Goal: Task Accomplishment & Management: Complete application form

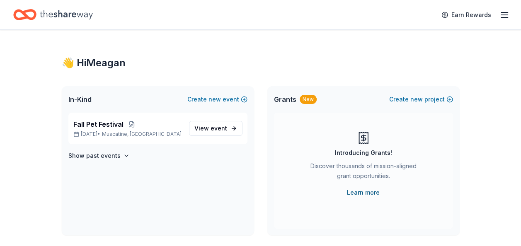
click at [369, 192] on link "Learn more" at bounding box center [363, 193] width 33 height 10
click at [205, 127] on span "View event" at bounding box center [211, 129] width 33 height 10
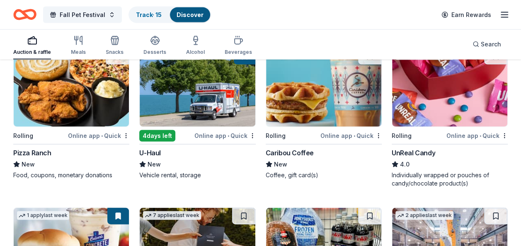
scroll to position [885, 0]
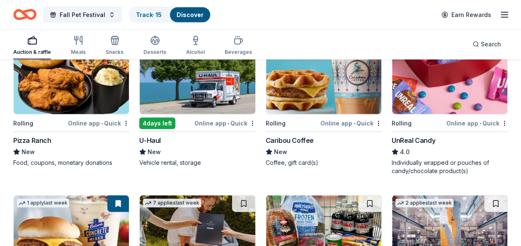
click at [85, 90] on img at bounding box center [71, 75] width 115 height 79
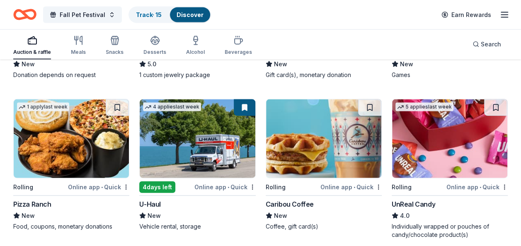
scroll to position [802, 0]
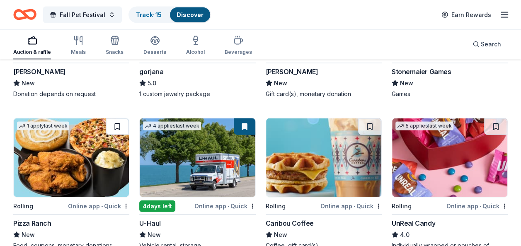
click at [121, 124] on button at bounding box center [117, 127] width 23 height 17
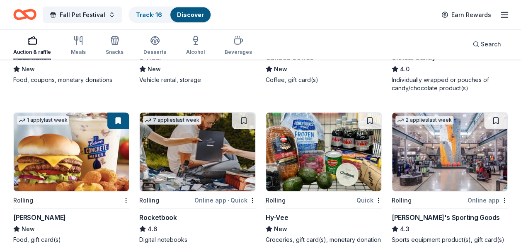
scroll to position [1009, 0]
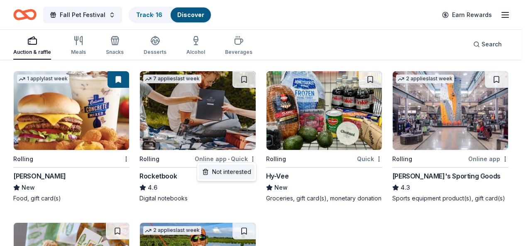
click at [239, 174] on div "Not interested" at bounding box center [227, 172] width 56 height 15
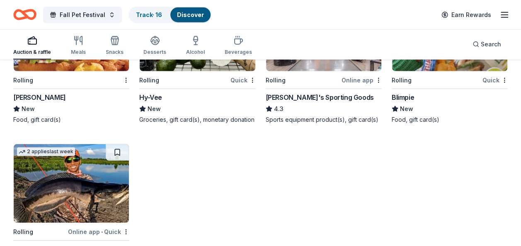
scroll to position [968, 0]
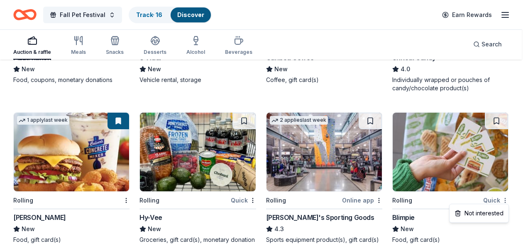
click at [484, 214] on div "Not interested" at bounding box center [479, 213] width 56 height 15
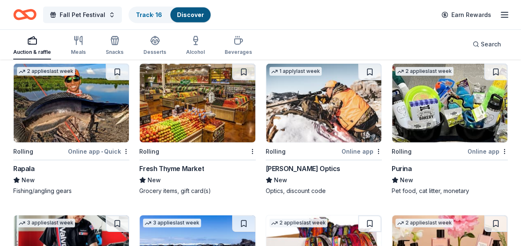
scroll to position [1175, 0]
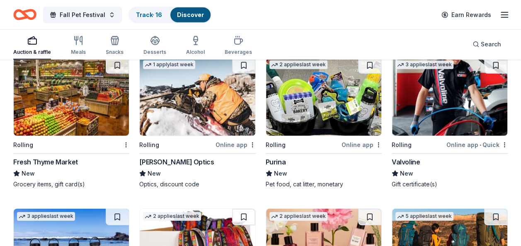
click at [278, 158] on div "Purina" at bounding box center [276, 162] width 20 height 10
click at [370, 63] on button at bounding box center [369, 65] width 23 height 17
click at [415, 104] on img at bounding box center [449, 96] width 115 height 79
click at [496, 63] on button at bounding box center [495, 65] width 23 height 17
click at [143, 12] on link "Track · 18" at bounding box center [149, 14] width 26 height 7
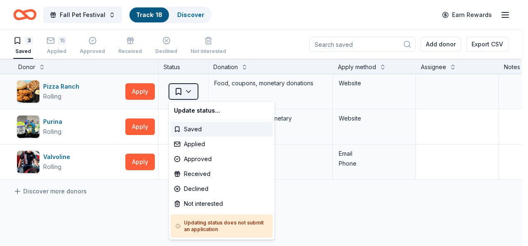
click at [187, 90] on html "Fall Pet Festival Track · 18 Discover Earn Rewards 3 Saved 15 Applied Approved …" at bounding box center [264, 123] width 528 height 246
click at [192, 143] on div "Applied" at bounding box center [221, 144] width 102 height 15
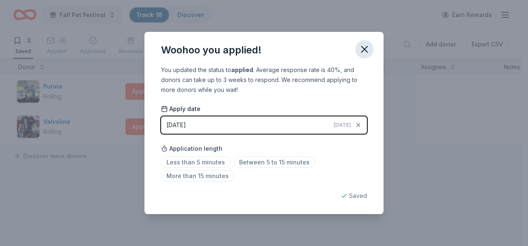
click at [364, 46] on icon "button" at bounding box center [364, 50] width 12 height 12
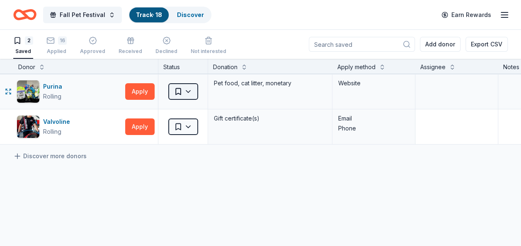
click at [194, 93] on html "Fall Pet Festival Track · 18 Discover Earn Rewards 2 Saved 16 Applied Approved …" at bounding box center [260, 123] width 521 height 246
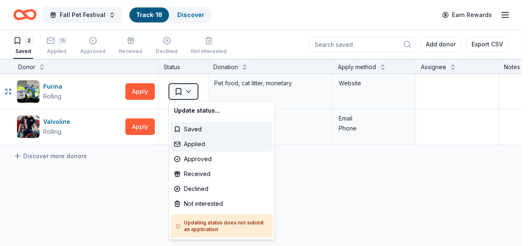
click at [191, 147] on div "Applied" at bounding box center [221, 144] width 102 height 15
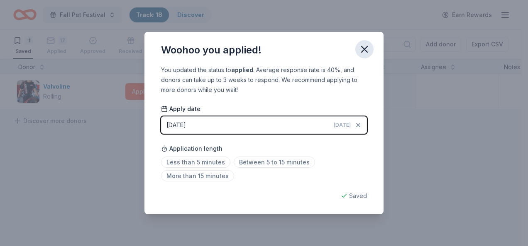
click at [363, 51] on icon "button" at bounding box center [364, 49] width 6 height 6
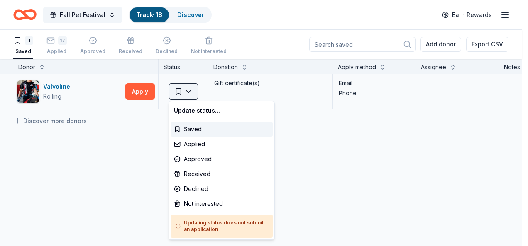
click at [182, 91] on html "Fall Pet Festival Track · 18 Discover Earn Rewards 1 Saved 17 Applied Approved …" at bounding box center [264, 123] width 528 height 246
click at [195, 144] on div "Applied" at bounding box center [221, 144] width 102 height 15
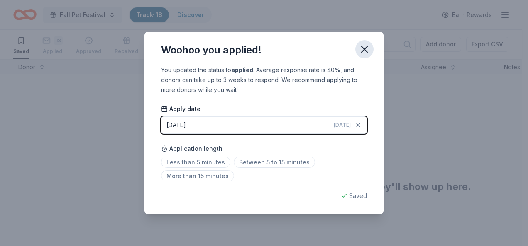
click at [363, 49] on icon "button" at bounding box center [364, 49] width 6 height 6
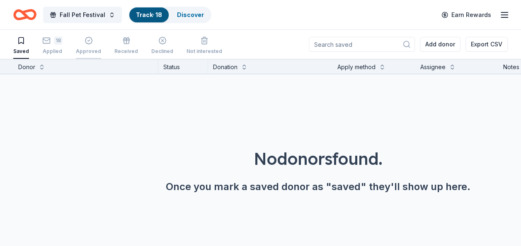
click at [97, 42] on div "button" at bounding box center [88, 41] width 25 height 8
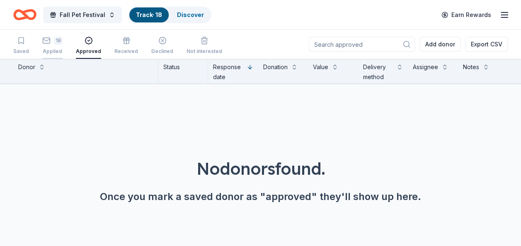
click at [56, 46] on div "18 Applied" at bounding box center [52, 41] width 20 height 18
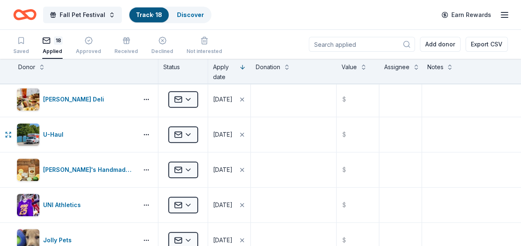
scroll to position [290, 0]
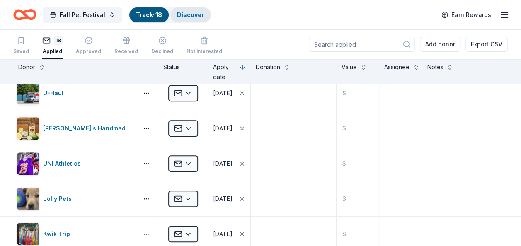
click at [191, 14] on link "Discover" at bounding box center [190, 14] width 27 height 7
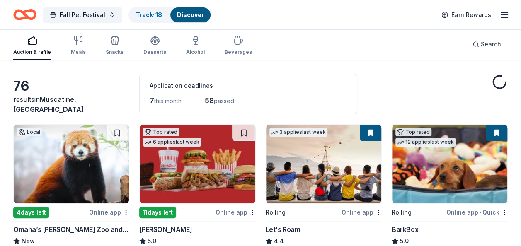
scroll to position [41, 0]
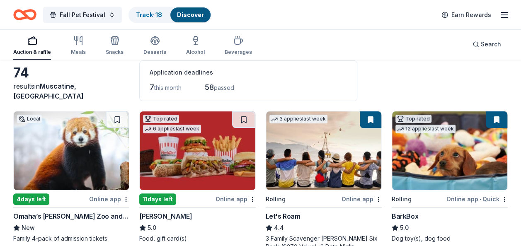
click at [439, 147] on img at bounding box center [449, 151] width 115 height 79
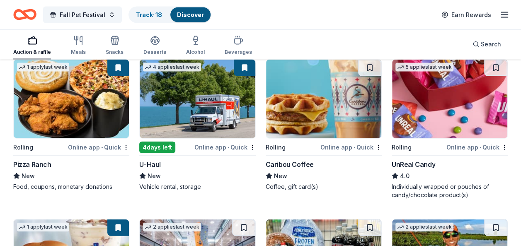
scroll to position [789, 0]
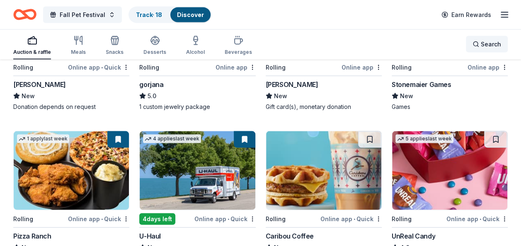
click at [492, 45] on span "Search" at bounding box center [491, 44] width 20 height 10
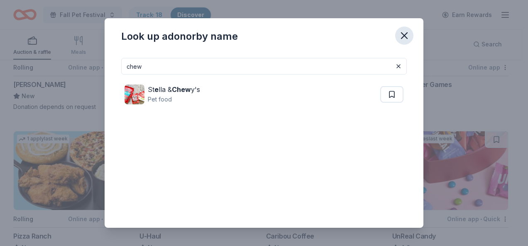
type input "chew"
click at [405, 36] on icon "button" at bounding box center [404, 36] width 12 height 12
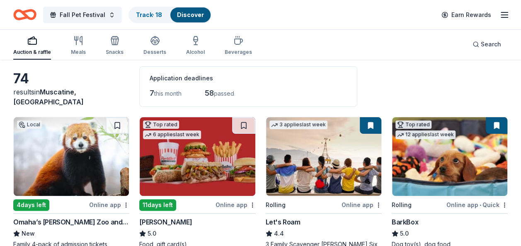
scroll to position [0, 0]
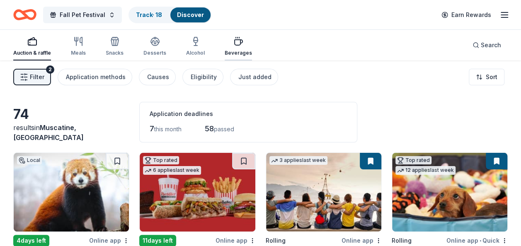
click at [237, 49] on div "Beverages" at bounding box center [238, 47] width 27 height 20
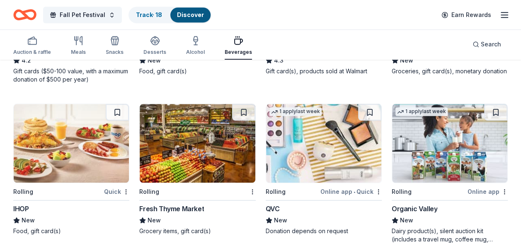
scroll to position [373, 0]
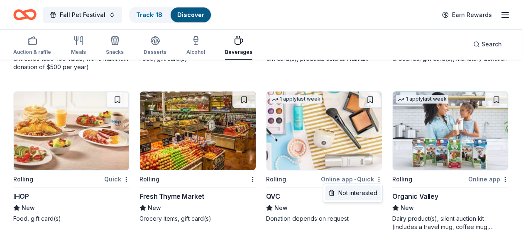
click at [362, 192] on div "Not interested" at bounding box center [353, 193] width 56 height 15
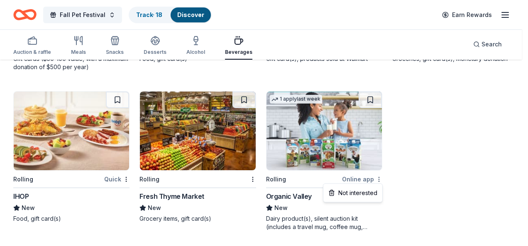
click at [367, 196] on div "Not interested" at bounding box center [353, 193] width 56 height 15
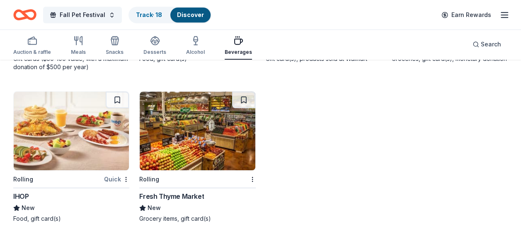
scroll to position [366, 0]
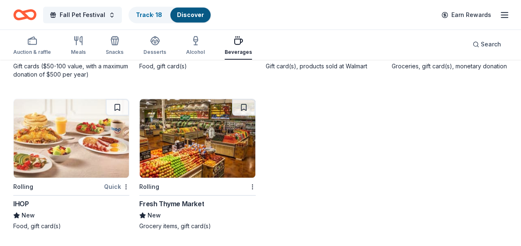
click at [200, 137] on img at bounding box center [197, 138] width 115 height 79
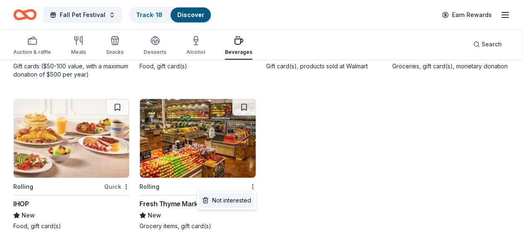
click at [241, 198] on div "Not interested" at bounding box center [227, 200] width 56 height 15
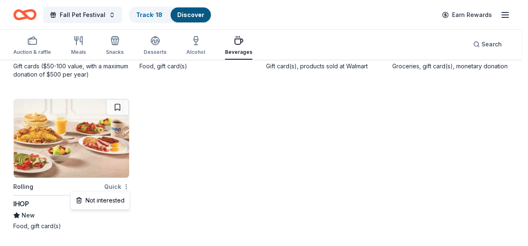
click at [114, 204] on div "Not interested" at bounding box center [100, 200] width 56 height 15
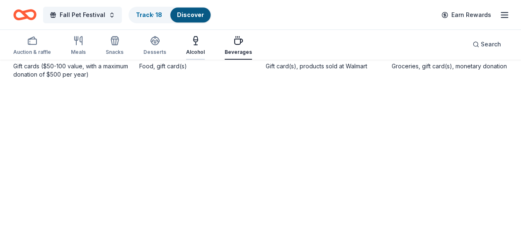
scroll to position [214, 0]
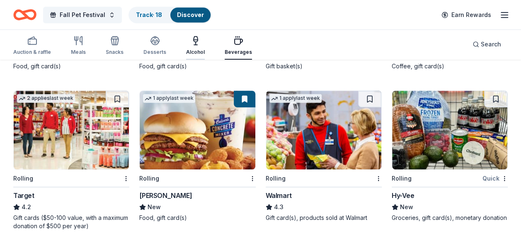
click at [188, 46] on div "Alcohol" at bounding box center [195, 46] width 19 height 20
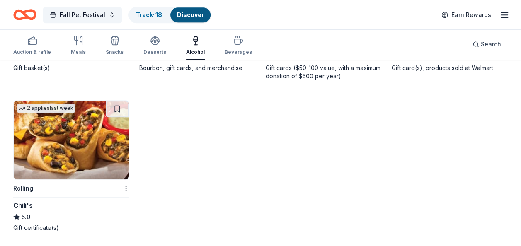
scroll to position [214, 0]
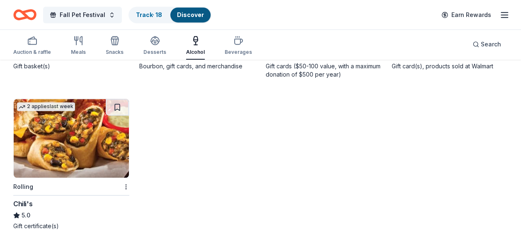
click at [75, 152] on img at bounding box center [71, 138] width 115 height 79
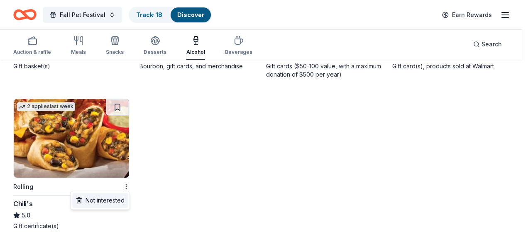
click at [108, 202] on div "Not interested" at bounding box center [100, 200] width 56 height 15
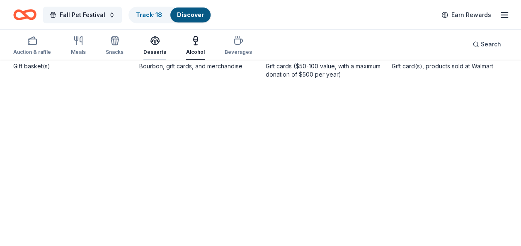
scroll to position [62, 0]
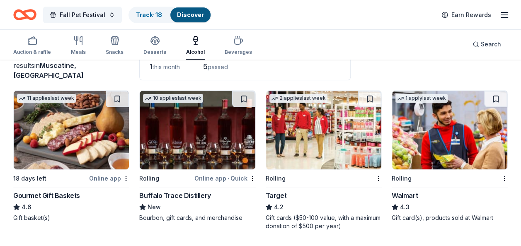
click at [70, 129] on img at bounding box center [71, 130] width 115 height 79
click at [115, 101] on button at bounding box center [117, 99] width 23 height 17
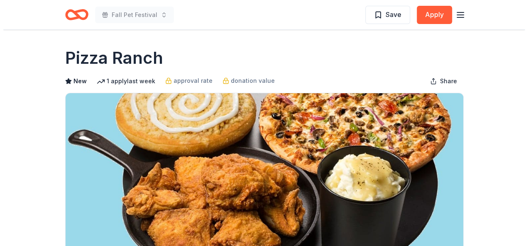
scroll to position [166, 0]
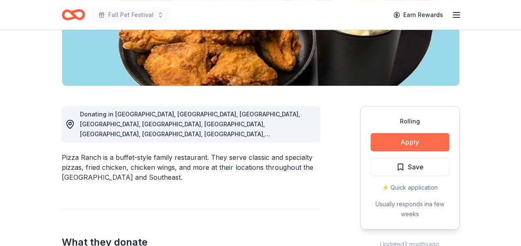
click at [419, 141] on button "Apply" at bounding box center [410, 142] width 79 height 18
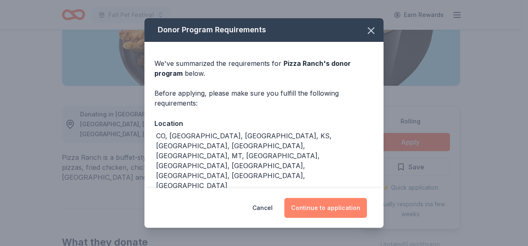
click at [334, 208] on button "Continue to application" at bounding box center [325, 208] width 83 height 20
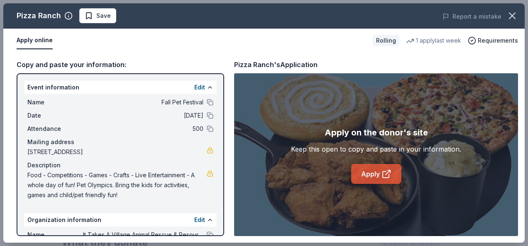
click at [365, 175] on link "Apply" at bounding box center [376, 174] width 50 height 20
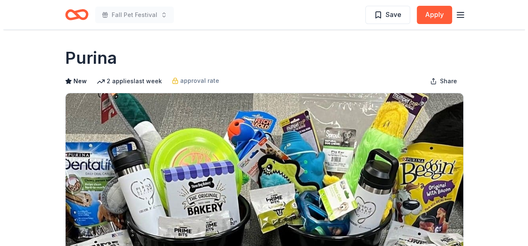
scroll to position [166, 0]
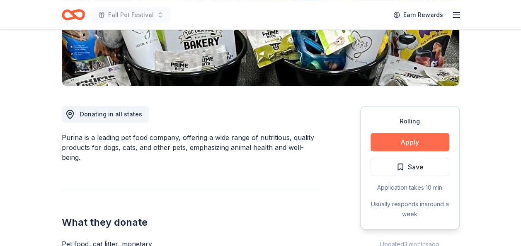
click at [421, 139] on button "Apply" at bounding box center [410, 142] width 79 height 18
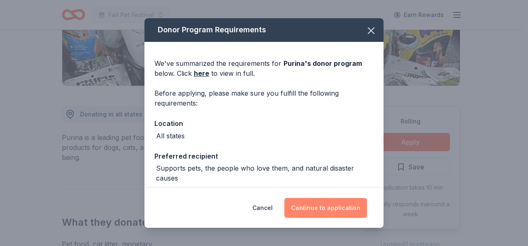
click at [310, 208] on button "Continue to application" at bounding box center [325, 208] width 83 height 20
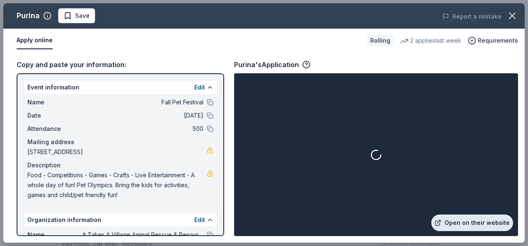
click at [451, 218] on link "Open on their website" at bounding box center [472, 223] width 82 height 17
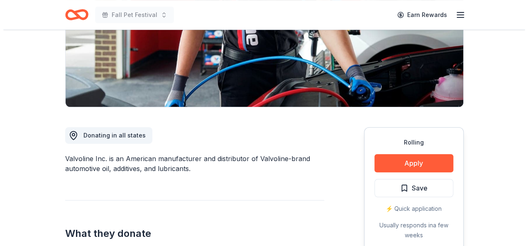
scroll to position [249, 0]
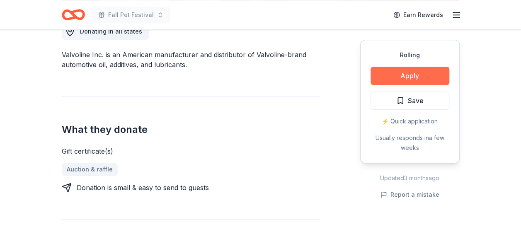
click at [387, 78] on button "Apply" at bounding box center [410, 76] width 79 height 18
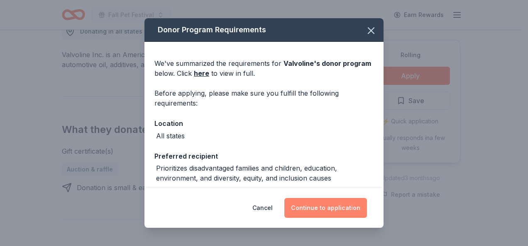
click at [319, 209] on button "Continue to application" at bounding box center [325, 208] width 83 height 20
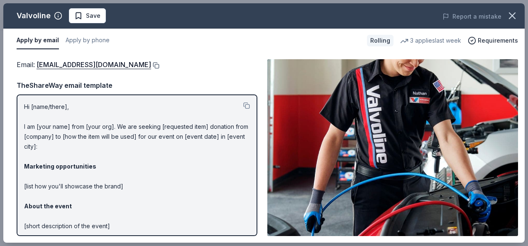
click at [151, 64] on button at bounding box center [155, 65] width 8 height 7
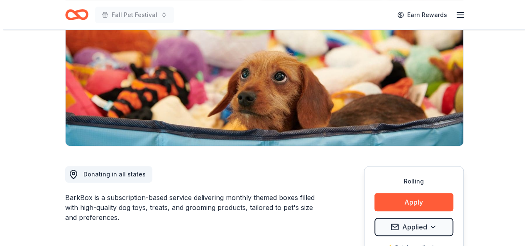
scroll to position [249, 0]
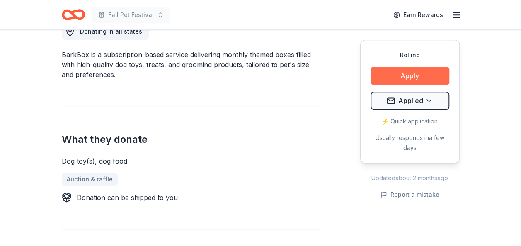
click at [433, 71] on button "Apply" at bounding box center [410, 76] width 79 height 18
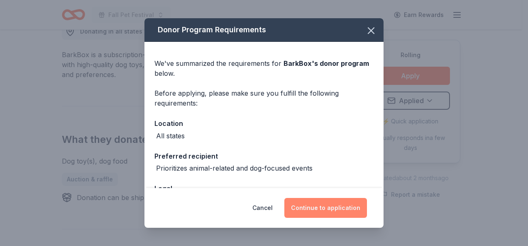
click at [333, 206] on button "Continue to application" at bounding box center [325, 208] width 83 height 20
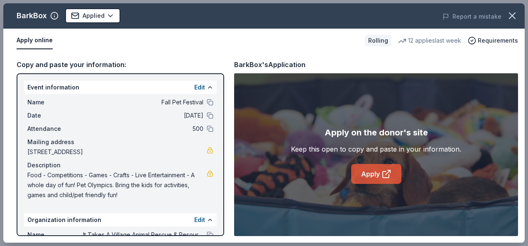
click at [366, 171] on link "Apply" at bounding box center [376, 174] width 50 height 20
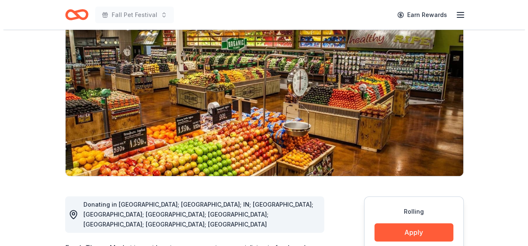
scroll to position [83, 0]
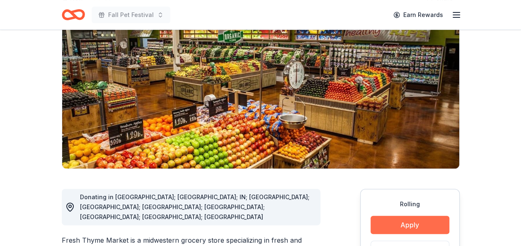
click at [405, 221] on button "Apply" at bounding box center [410, 225] width 79 height 18
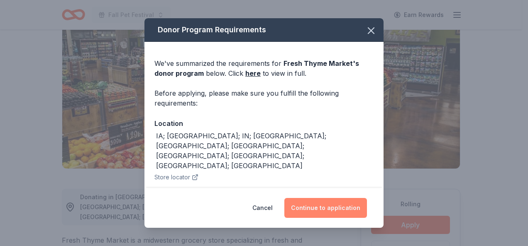
click at [325, 209] on button "Continue to application" at bounding box center [325, 208] width 83 height 20
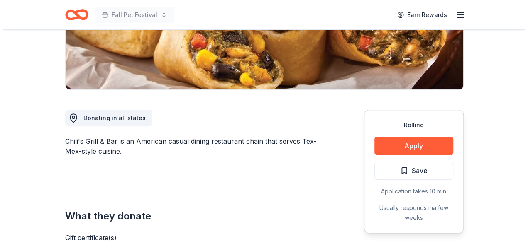
scroll to position [166, 0]
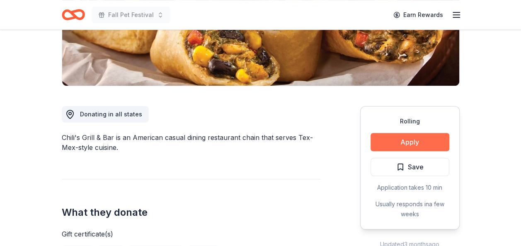
click at [405, 141] on button "Apply" at bounding box center [410, 142] width 79 height 18
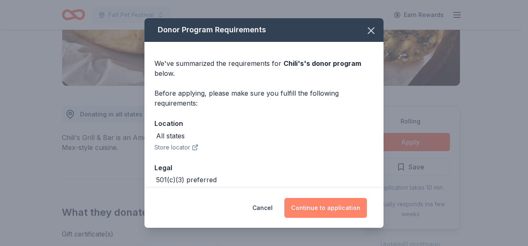
click at [331, 211] on button "Continue to application" at bounding box center [325, 208] width 83 height 20
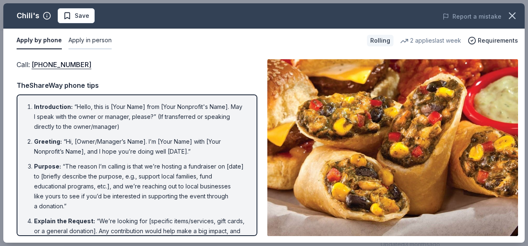
click at [81, 41] on button "Apply in person" at bounding box center [89, 40] width 43 height 17
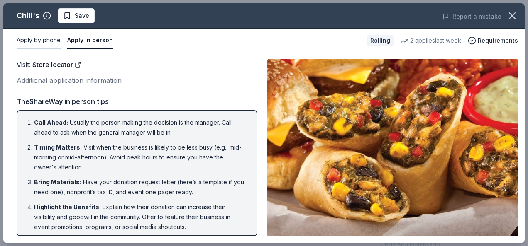
click at [29, 40] on button "Apply by phone" at bounding box center [39, 40] width 44 height 17
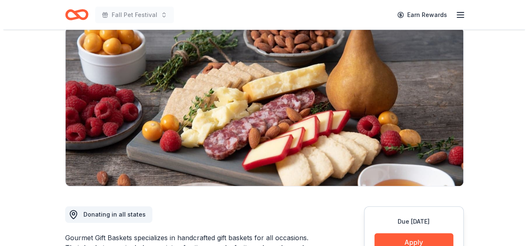
scroll to position [166, 0]
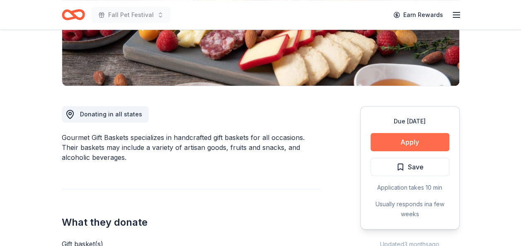
click at [412, 144] on button "Apply" at bounding box center [410, 142] width 79 height 18
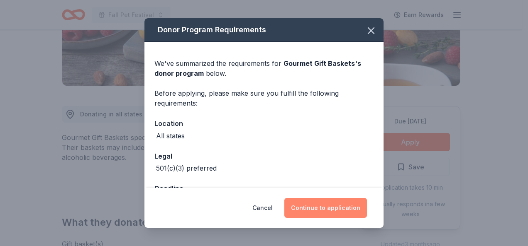
click at [331, 207] on button "Continue to application" at bounding box center [325, 208] width 83 height 20
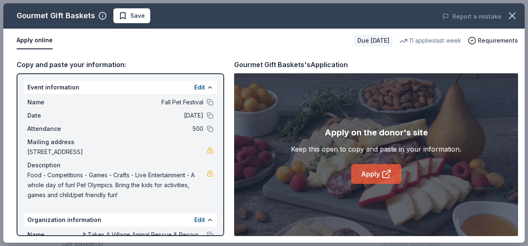
click at [375, 168] on link "Apply" at bounding box center [376, 174] width 50 height 20
